Goal: Find specific page/section: Find specific page/section

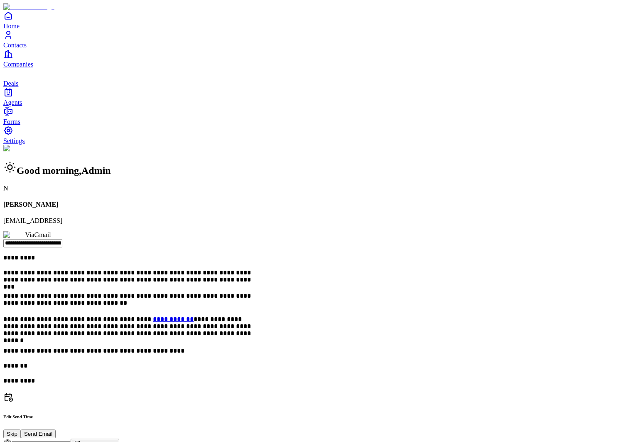
click at [27, 49] on span "Contacts" at bounding box center [14, 45] width 23 height 7
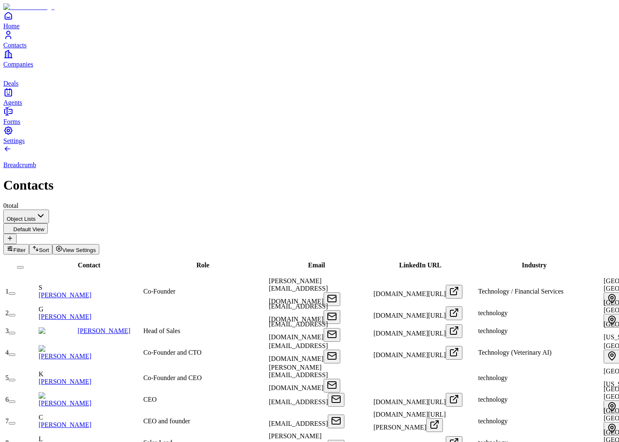
click at [75, 261] on div "Contact" at bounding box center [89, 264] width 102 height 7
click at [78, 261] on span "Contact" at bounding box center [89, 264] width 22 height 7
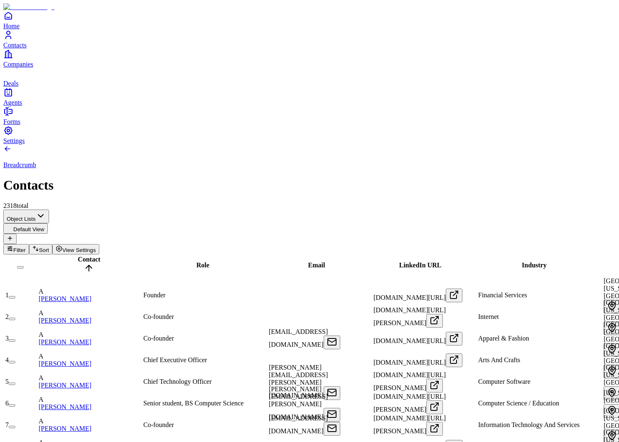
click at [78, 256] on span "Contact" at bounding box center [89, 259] width 22 height 7
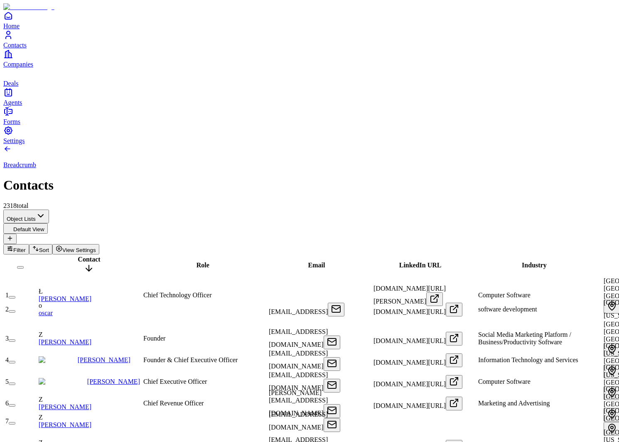
click at [78, 256] on span "Contact" at bounding box center [89, 259] width 22 height 7
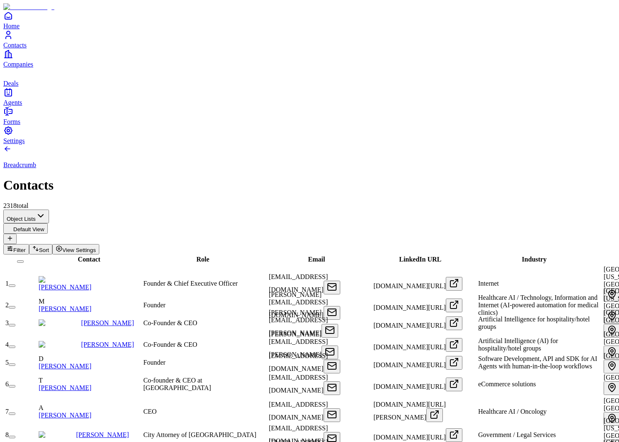
click at [197, 256] on span "Role" at bounding box center [203, 259] width 13 height 7
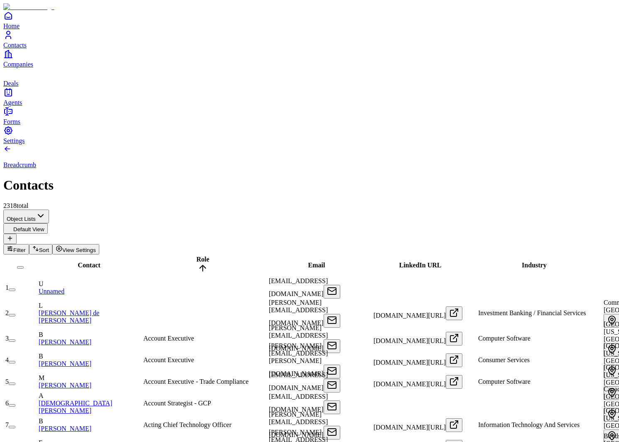
click at [197, 256] on span "Role" at bounding box center [203, 259] width 13 height 7
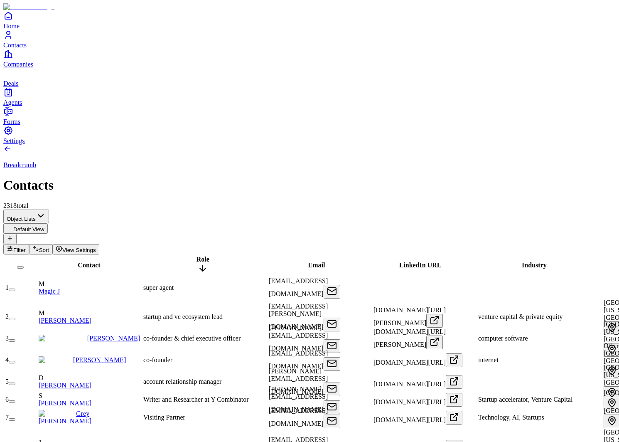
click at [197, 256] on span "Role" at bounding box center [203, 259] width 13 height 7
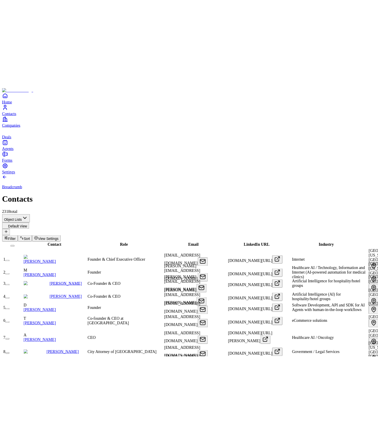
scroll to position [0, 65]
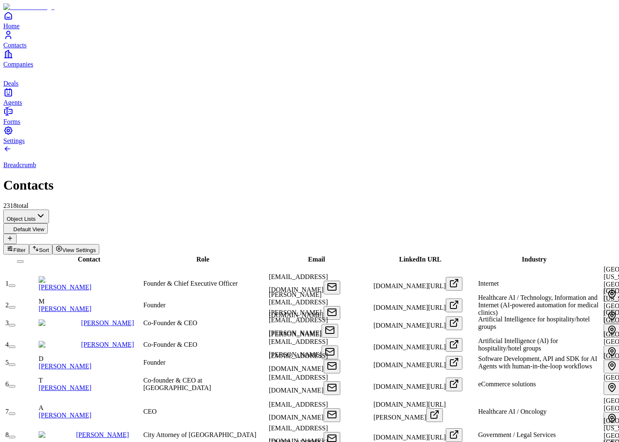
click at [308, 256] on span "Email" at bounding box center [316, 259] width 17 height 7
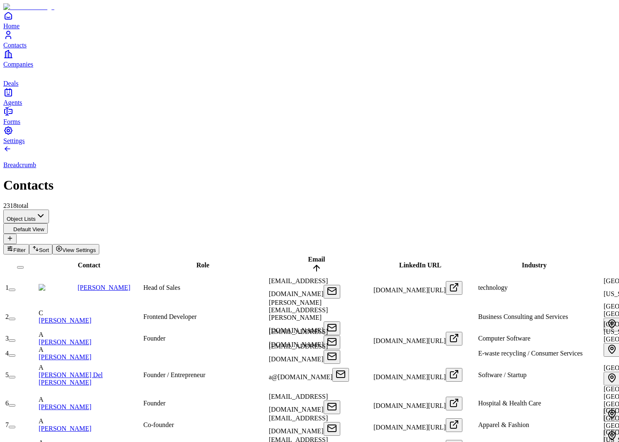
click at [308, 256] on span "Email" at bounding box center [316, 259] width 17 height 7
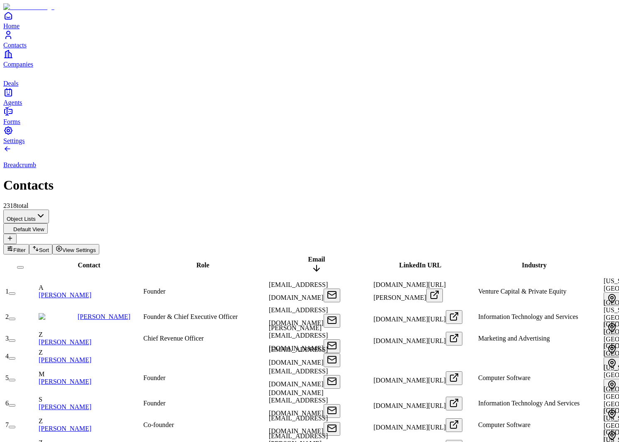
click at [308, 256] on span "Email" at bounding box center [316, 259] width 17 height 7
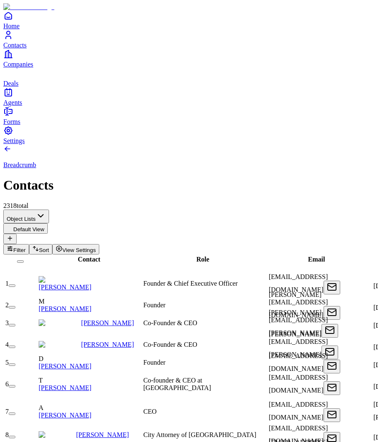
scroll to position [0, 192]
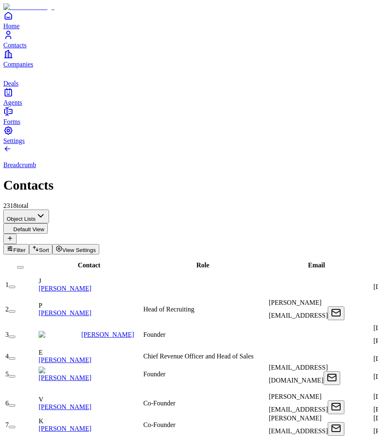
scroll to position [0, 393]
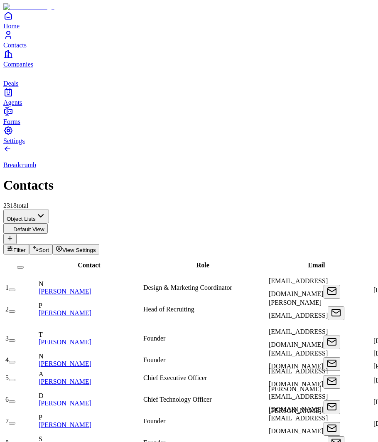
scroll to position [0, 463]
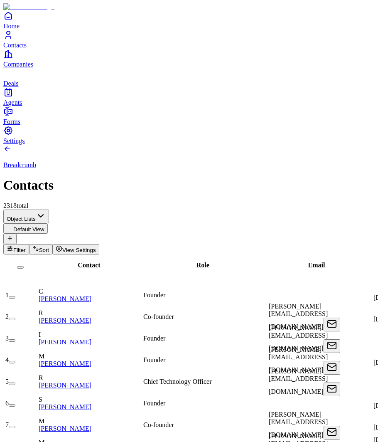
scroll to position [0, 535]
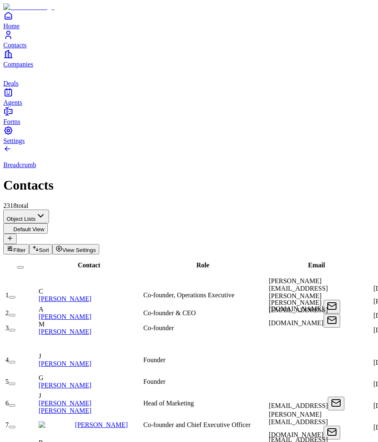
scroll to position [0, 243]
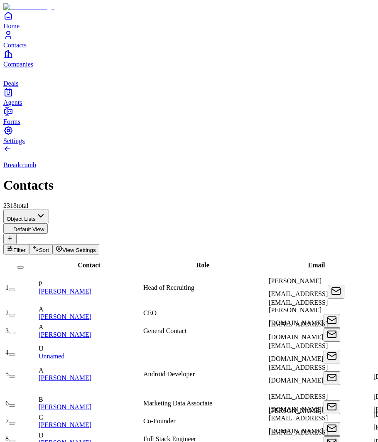
scroll to position [0, 63]
click at [266, 261] on div "Email" at bounding box center [317, 264] width 102 height 7
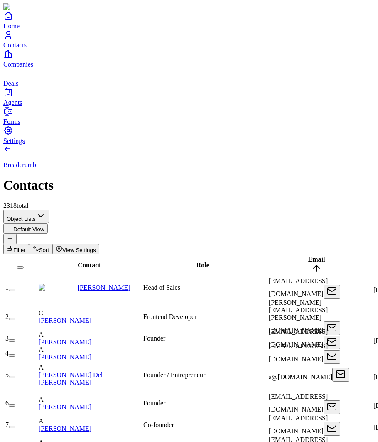
scroll to position [0, 0]
click at [197, 261] on span "Role" at bounding box center [203, 264] width 13 height 7
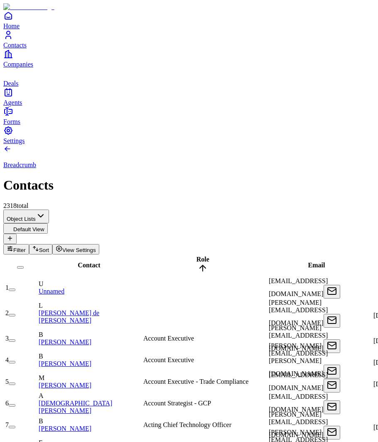
click at [197, 256] on span "Role" at bounding box center [203, 259] width 13 height 7
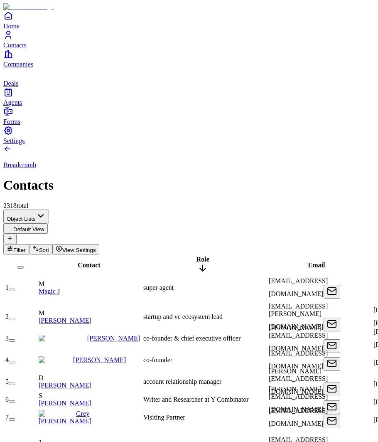
click at [79, 261] on span "Contact" at bounding box center [89, 264] width 22 height 7
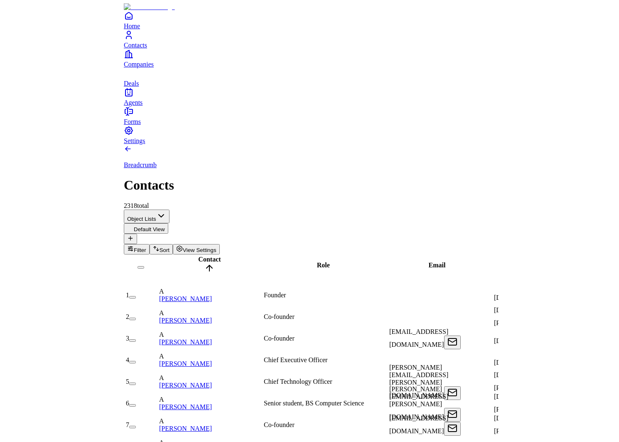
scroll to position [3, 14]
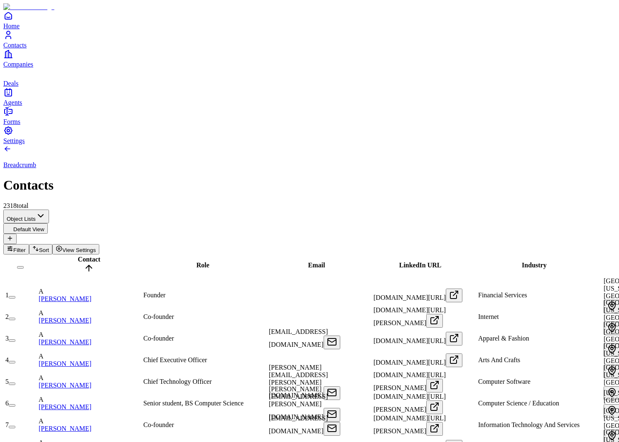
click at [26, 247] on span "Filter" at bounding box center [19, 250] width 12 height 6
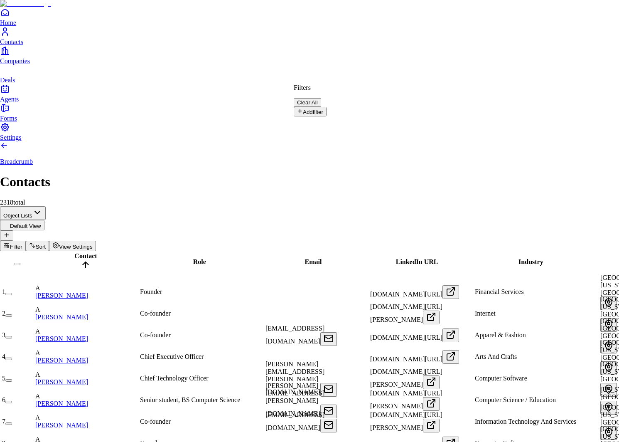
click at [310, 109] on button "Add filter" at bounding box center [310, 112] width 33 height 10
click at [353, 121] on input "text" at bounding box center [323, 125] width 59 height 8
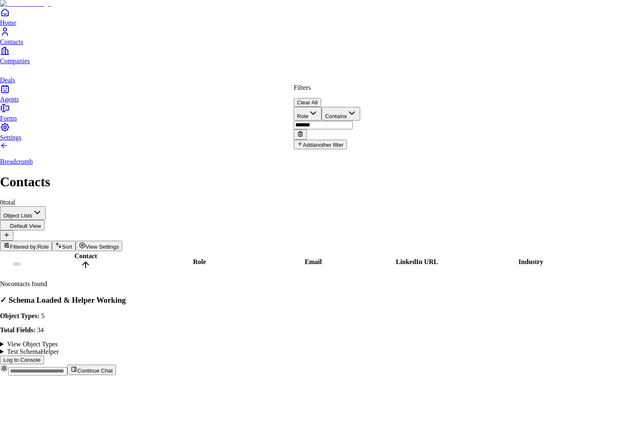
type input "*******"
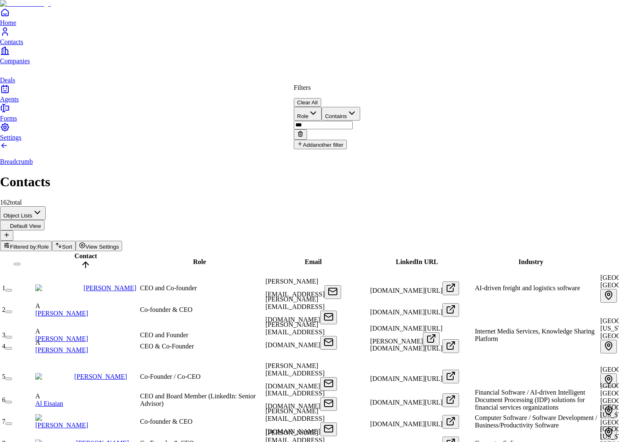
type input "***"
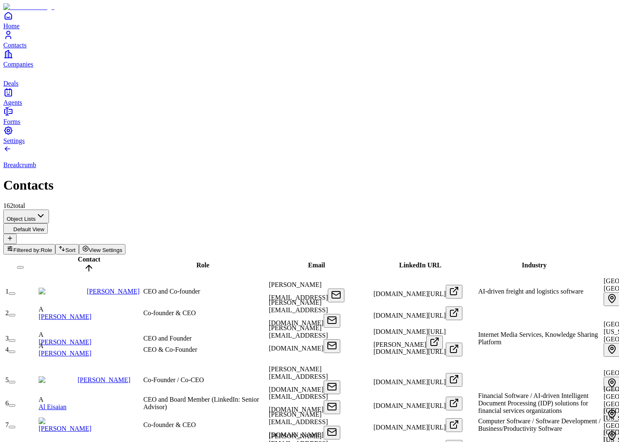
scroll to position [0, 0]
click at [41, 247] on span "Filtered by:" at bounding box center [26, 250] width 27 height 6
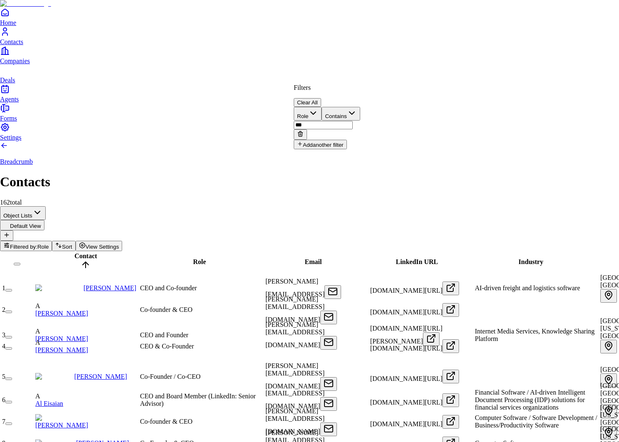
click at [321, 98] on button "Clear All" at bounding box center [307, 102] width 27 height 9
